Goal: Transaction & Acquisition: Purchase product/service

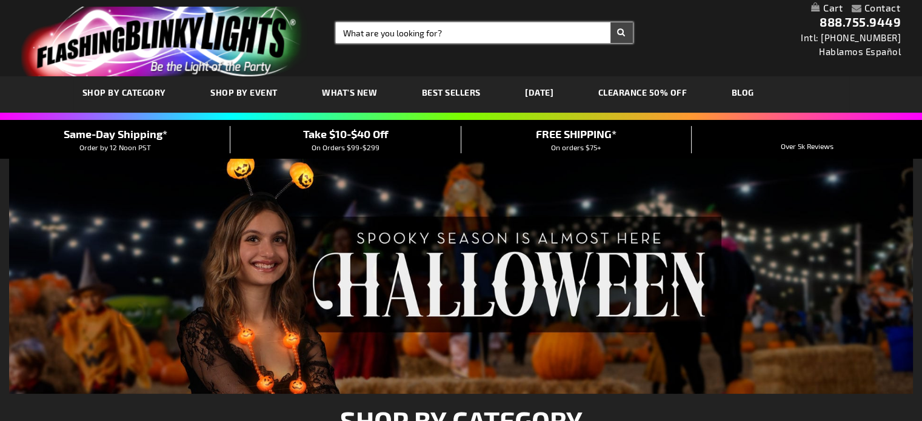
click at [457, 28] on input "Search" at bounding box center [484, 32] width 297 height 21
type input "saber"
click at [611, 22] on button "Search" at bounding box center [622, 32] width 22 height 21
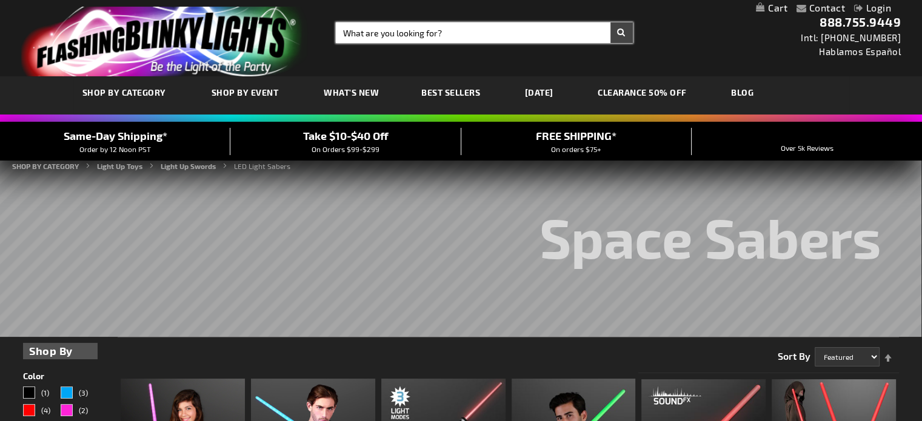
click at [546, 36] on input "Search" at bounding box center [484, 32] width 297 height 21
type input "blaster"
click at [611, 22] on button "Search" at bounding box center [622, 32] width 22 height 21
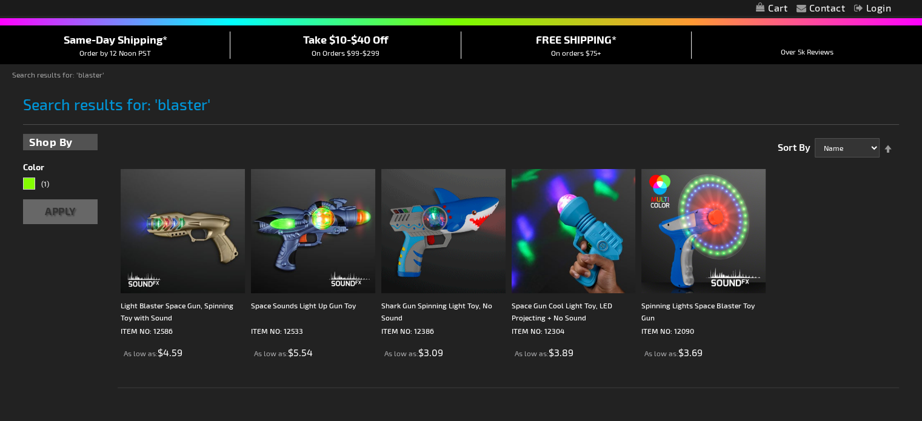
click at [922, 125] on html "The store will not work correctly when cookies are disabled. Contact Compare Pr…" at bounding box center [461, 321] width 922 height 832
